Goal: Register for event/course

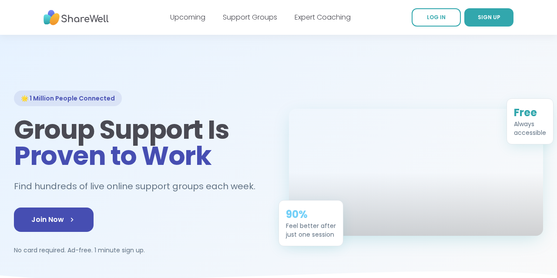
click at [253, 88] on div at bounding box center [278, 162] width 557 height 255
click at [238, 17] on link "Support Groups" at bounding box center [250, 17] width 54 height 10
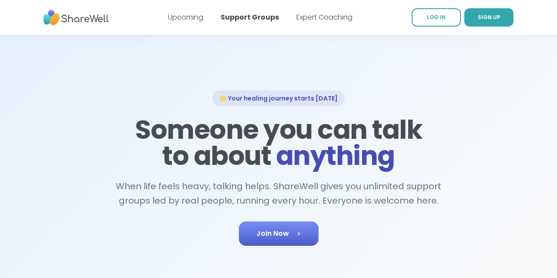
click at [290, 237] on span "Join Now" at bounding box center [278, 234] width 45 height 10
